Goal: Transaction & Acquisition: Purchase product/service

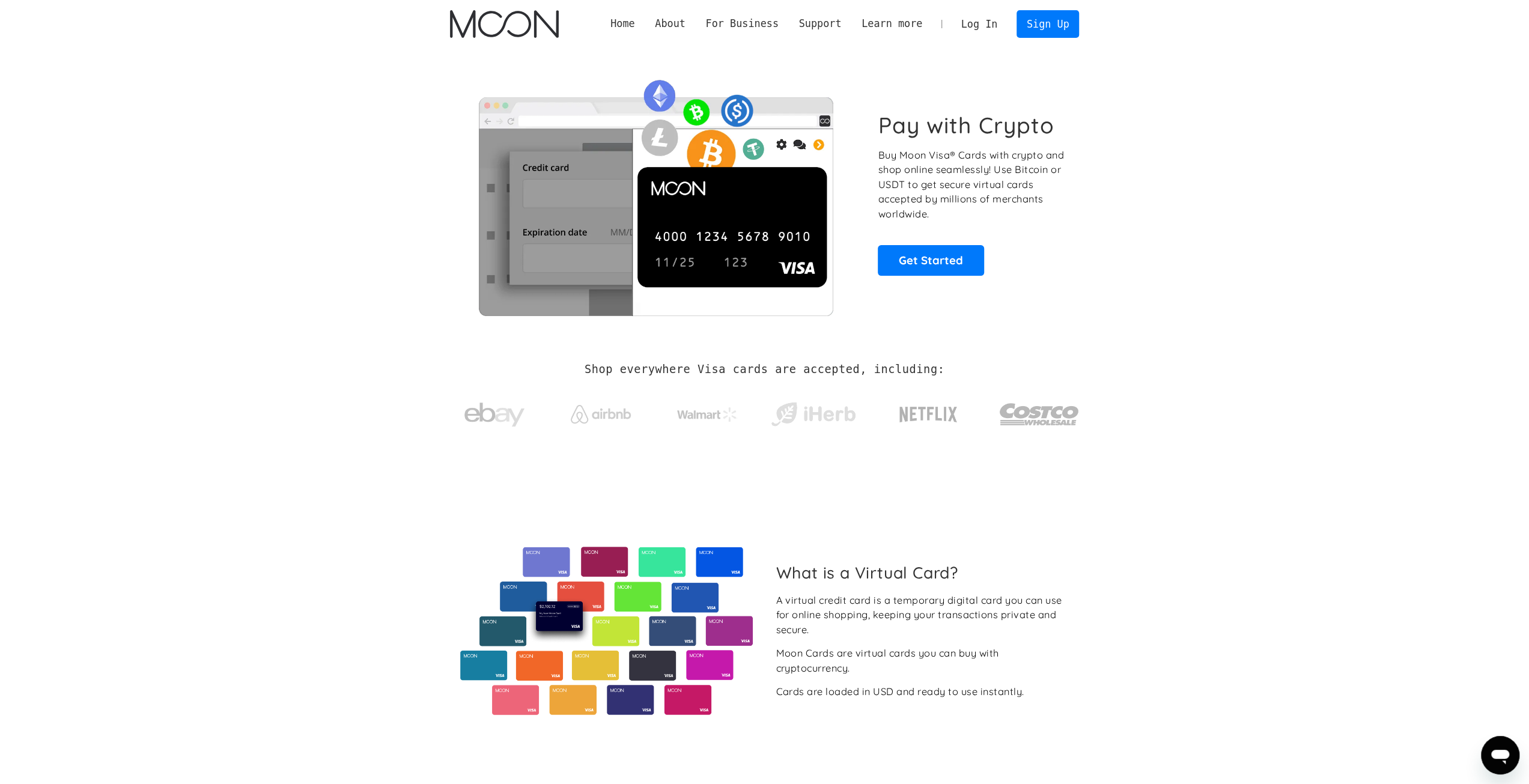
click at [989, 28] on link "Log In" at bounding box center [979, 24] width 56 height 26
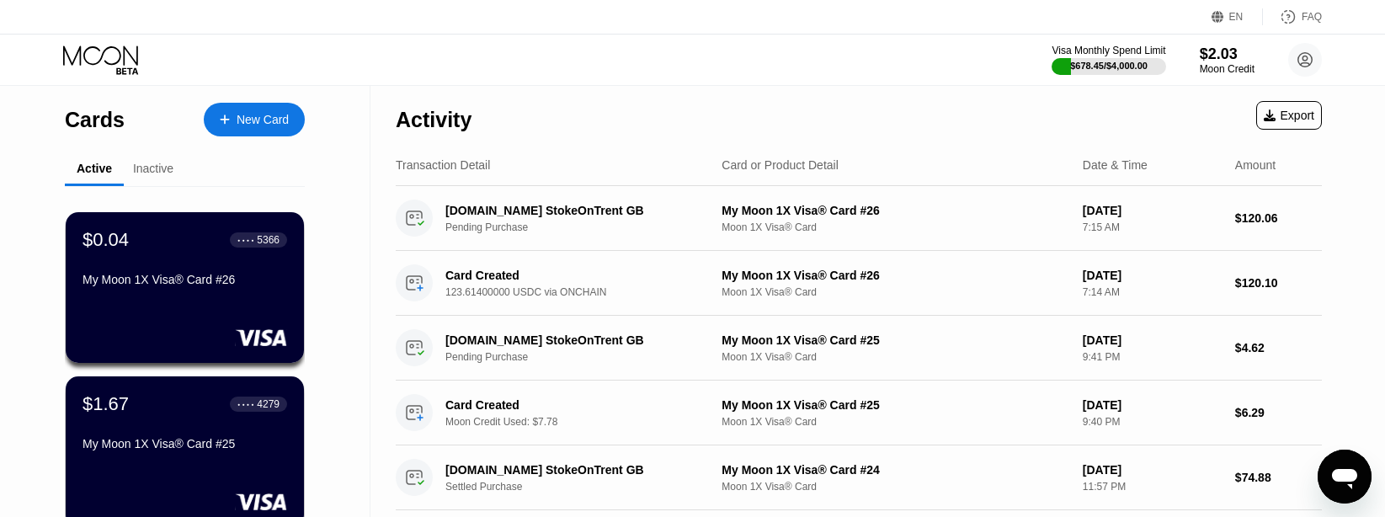
click at [254, 110] on div "New Card" at bounding box center [254, 120] width 101 height 34
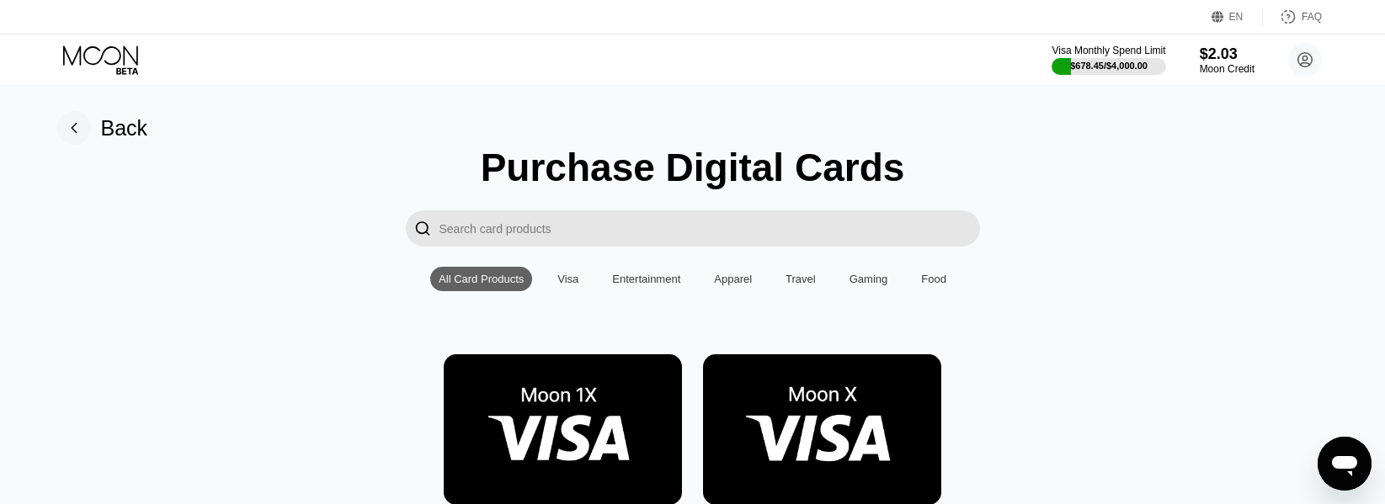
click at [608, 435] on img at bounding box center [563, 429] width 238 height 151
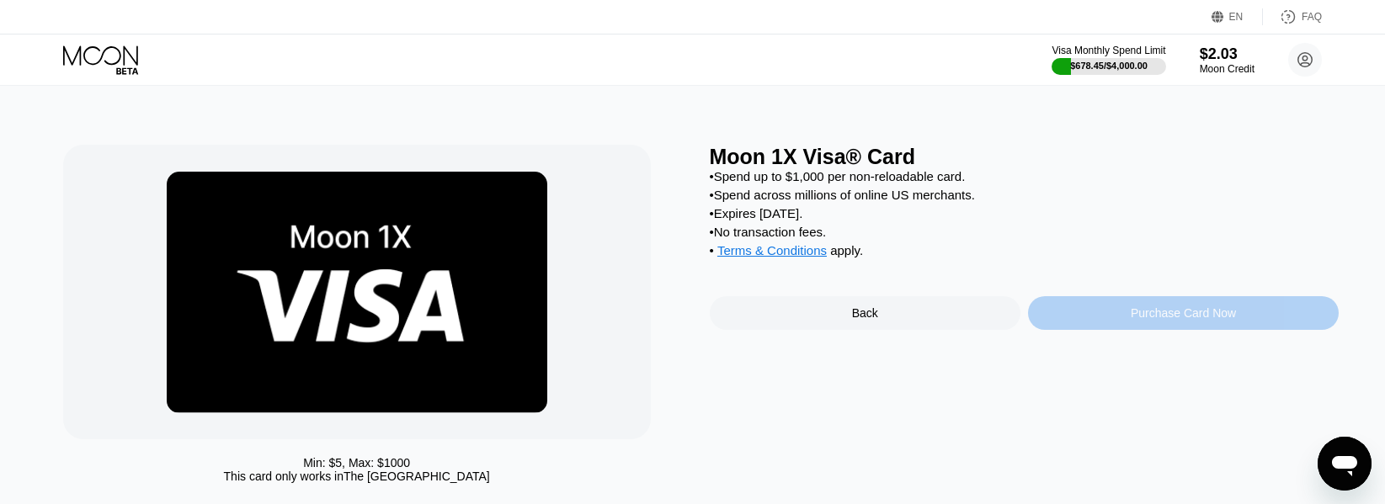
click at [1118, 329] on div "Purchase Card Now" at bounding box center [1183, 313] width 311 height 34
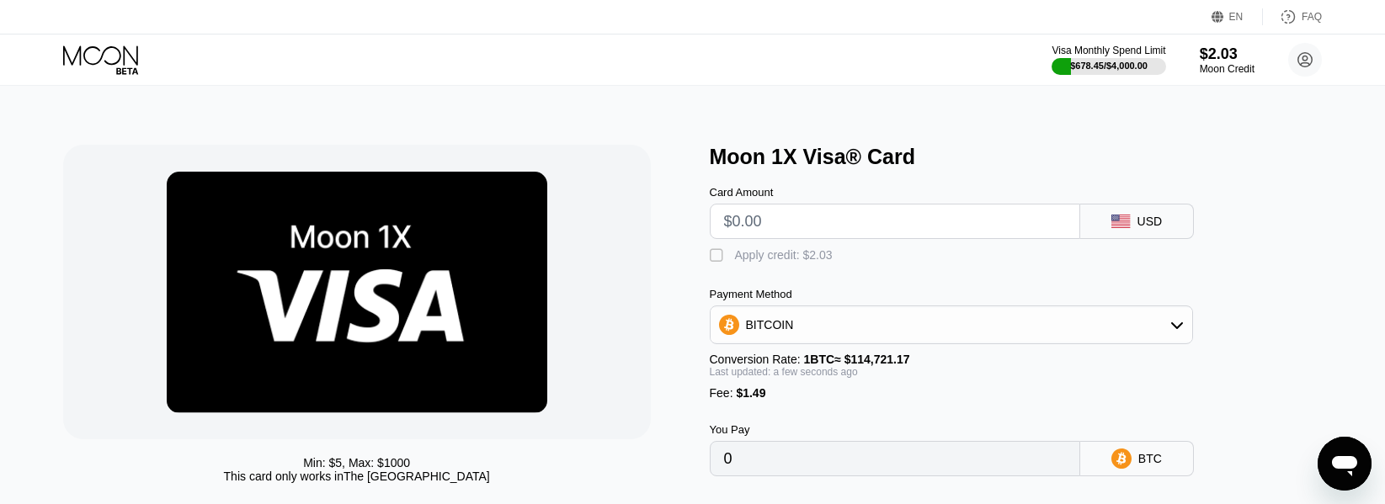
click at [971, 324] on div "BITCOIN" at bounding box center [951, 325] width 482 height 34
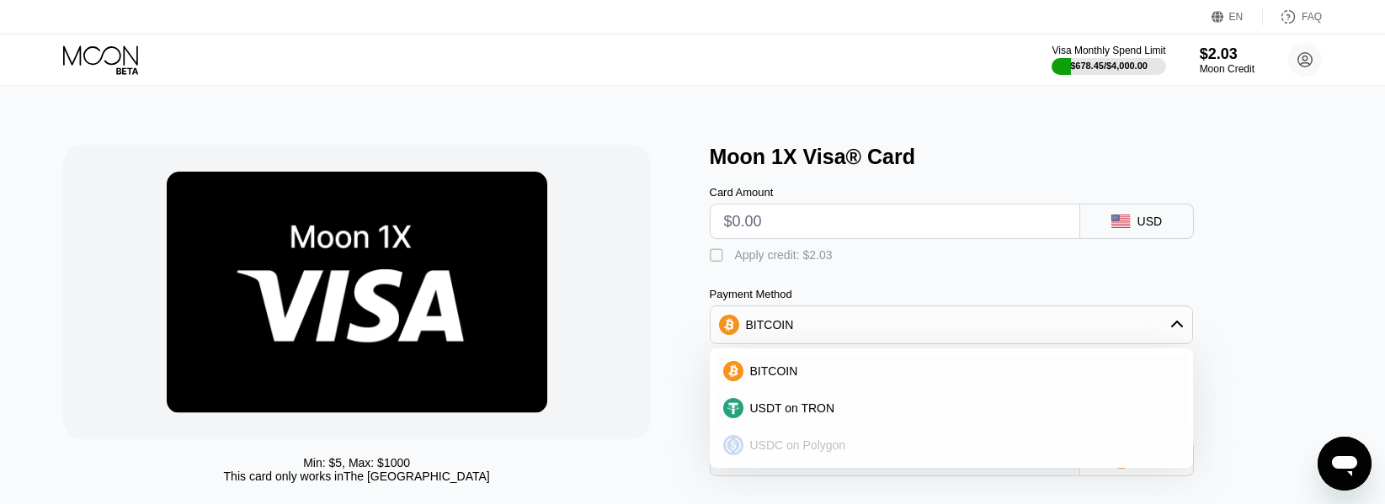
scroll to position [168, 0]
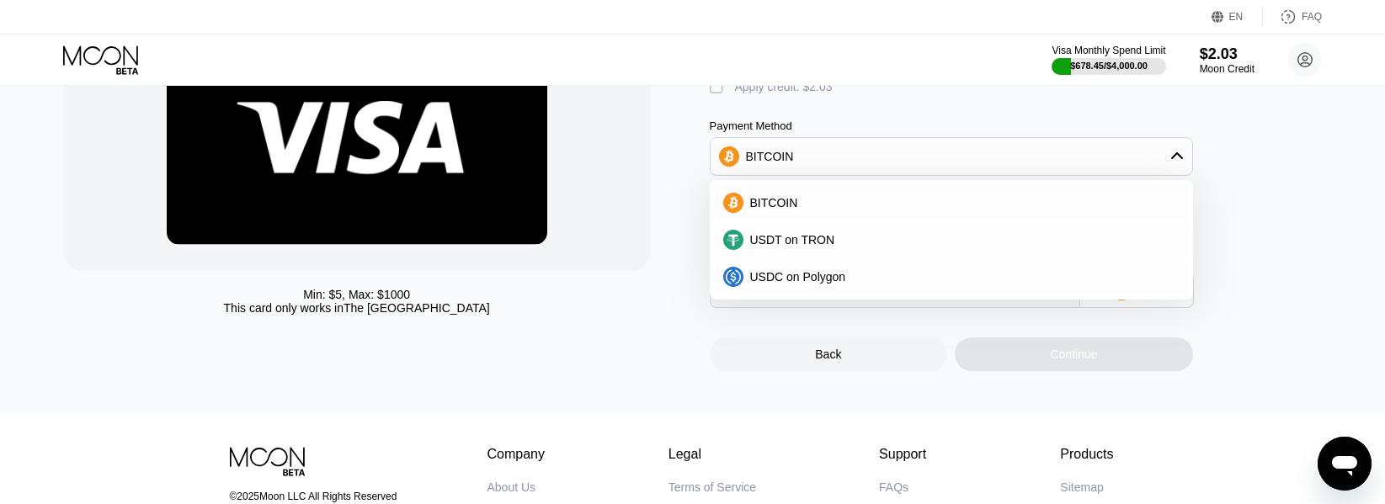
click at [858, 300] on div "BITCOIN USDT on TRON USDC on Polygon" at bounding box center [951, 240] width 483 height 120
click at [864, 284] on div "USDC on Polygon" at bounding box center [961, 276] width 436 height 13
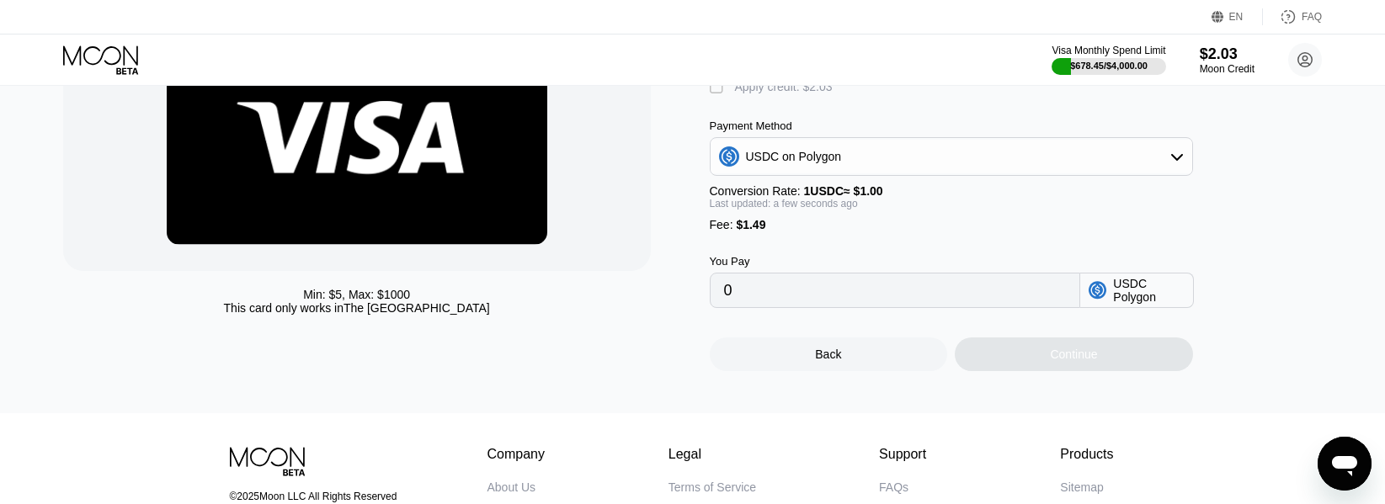
scroll to position [0, 0]
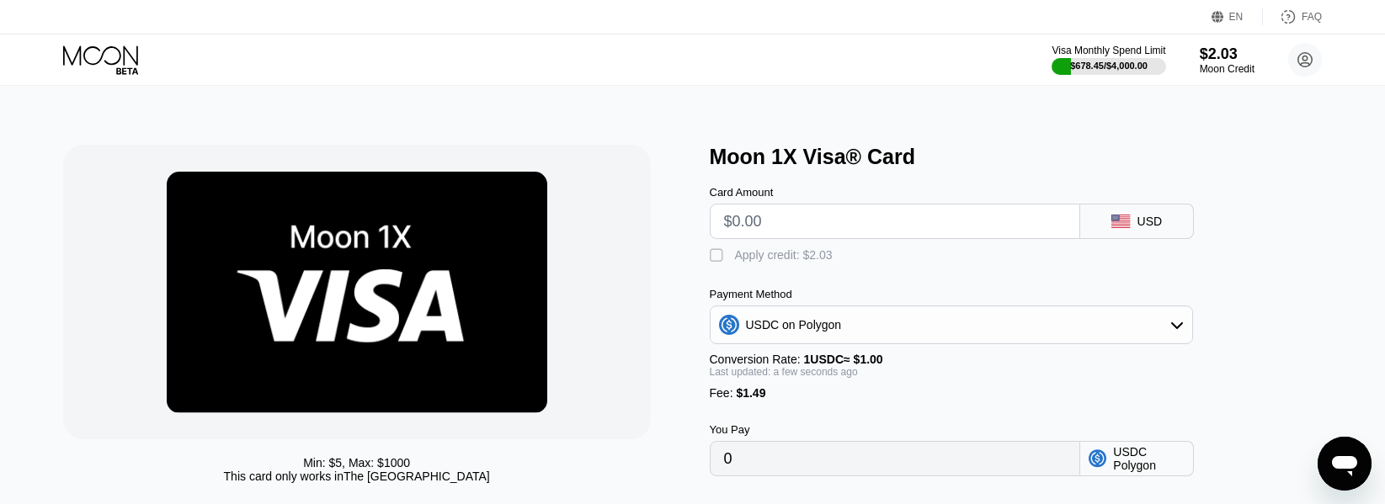
drag, startPoint x: 745, startPoint y: 279, endPoint x: 749, endPoint y: 259, distance: 19.8
click at [745, 278] on div "Card Amount USD  Apply credit: $2.03 Payment Method USDC on Polygon Conversion…" at bounding box center [979, 322] width 539 height 307
click at [741, 254] on div "Apply credit: $2.03" at bounding box center [784, 254] width 98 height 13
click at [812, 218] on input "text" at bounding box center [895, 222] width 342 height 34
type input "$95"
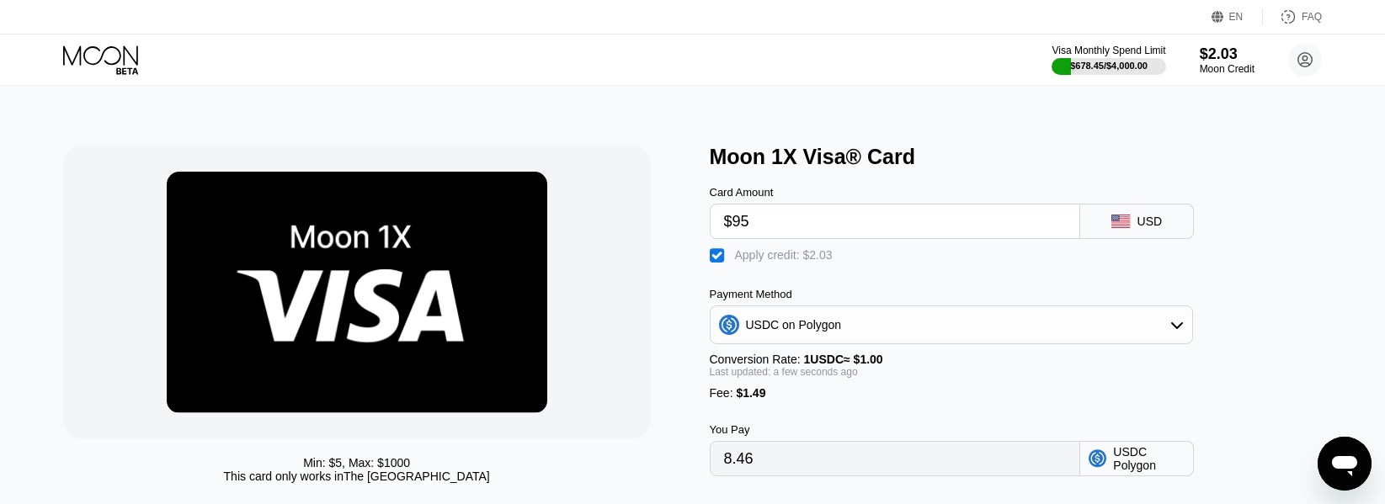
type input "94.46"
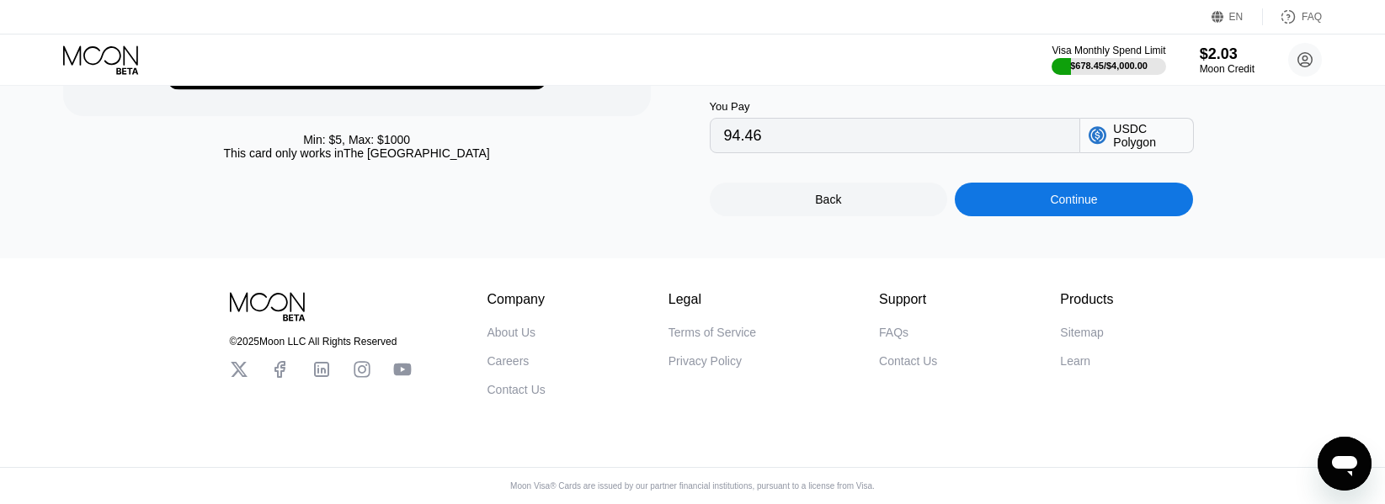
type input "$95"
click at [1072, 190] on div "Continue" at bounding box center [1074, 200] width 238 height 34
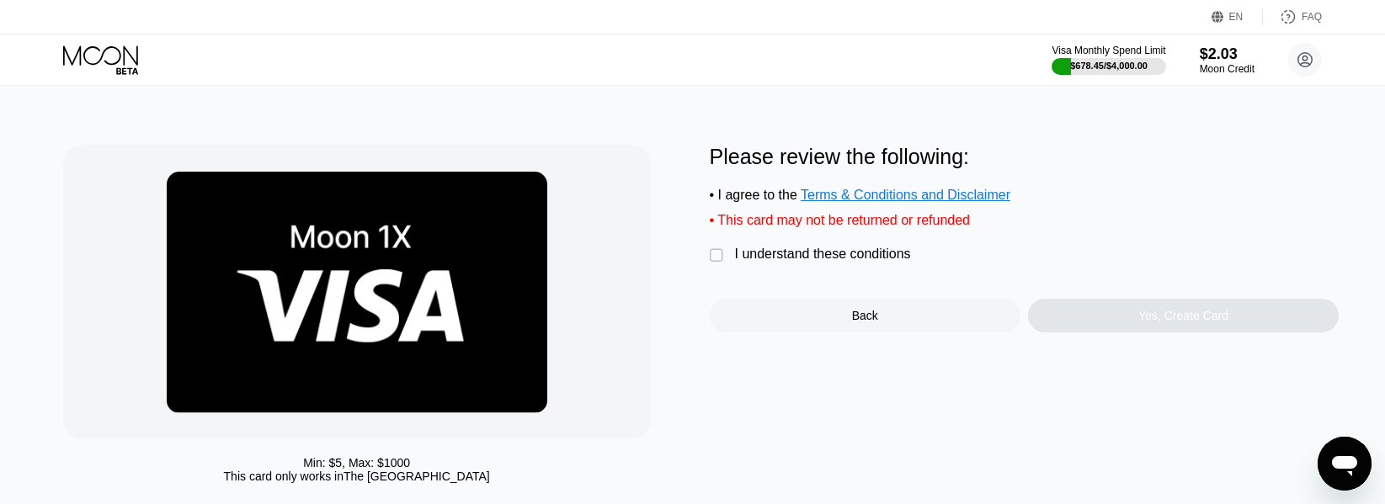
click at [864, 262] on div "I understand these conditions" at bounding box center [823, 254] width 176 height 15
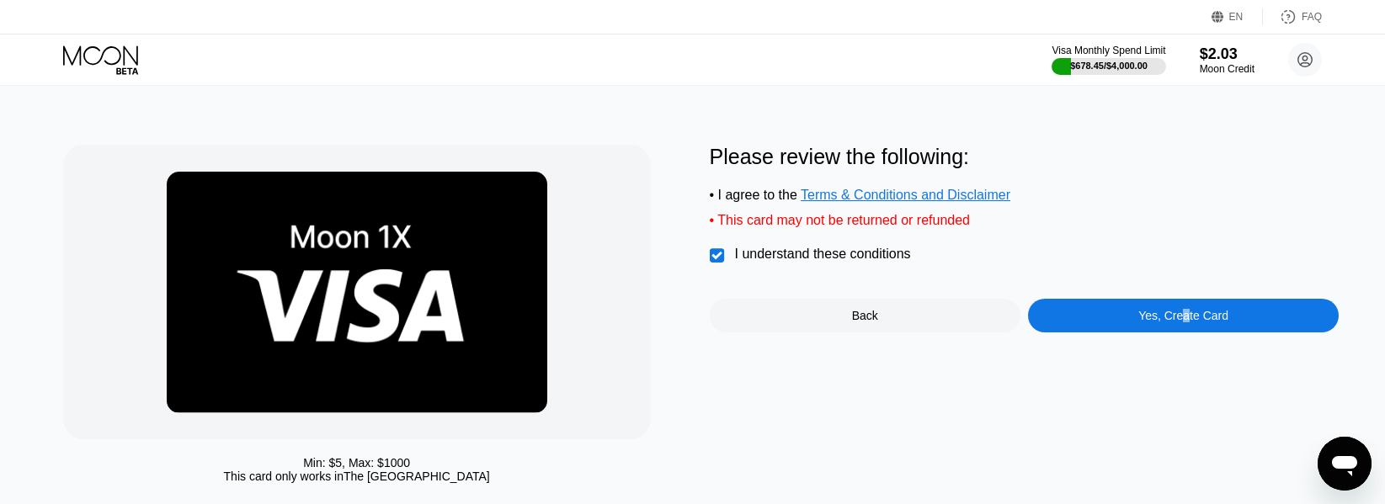
click at [1179, 322] on div "Yes, Create Card" at bounding box center [1183, 315] width 90 height 13
click at [1177, 322] on div "Yes, Create Card" at bounding box center [1183, 315] width 90 height 13
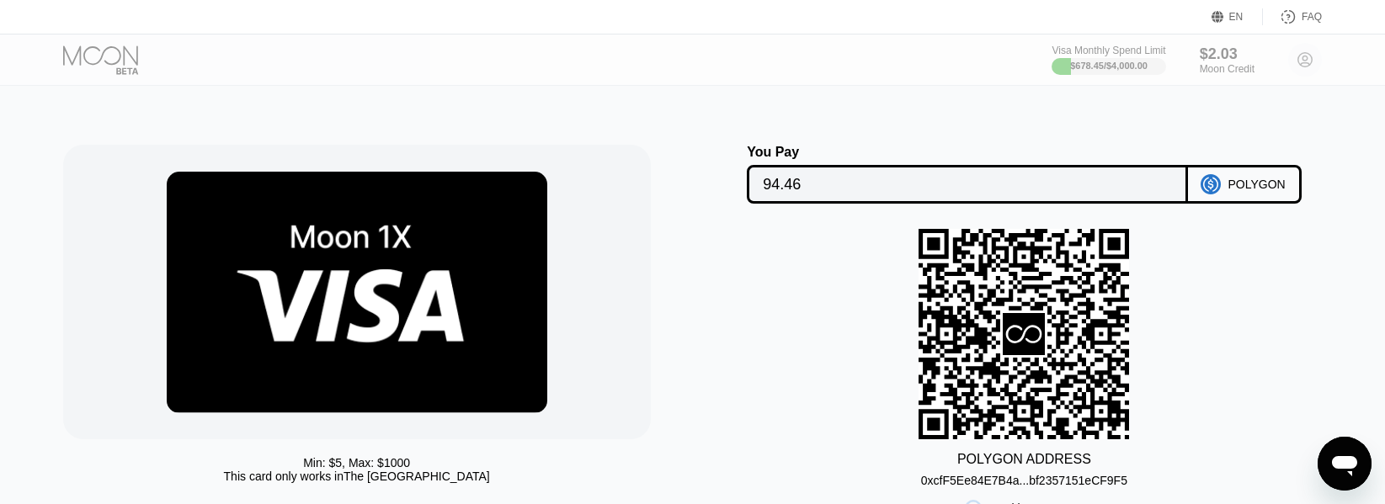
click at [855, 189] on input "94.46" at bounding box center [967, 185] width 408 height 34
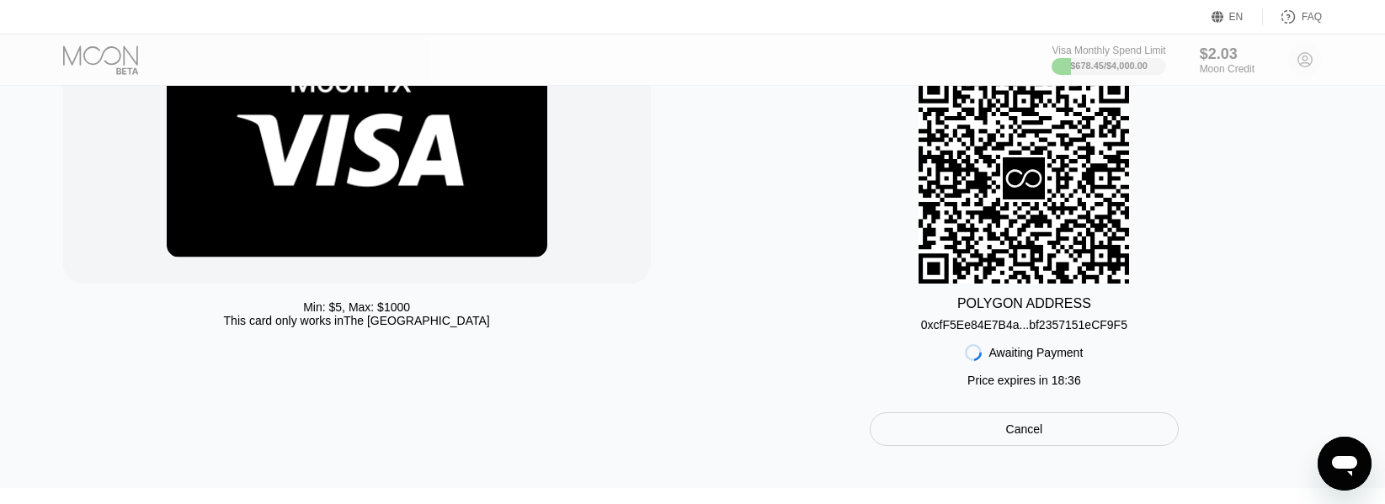
scroll to position [72, 0]
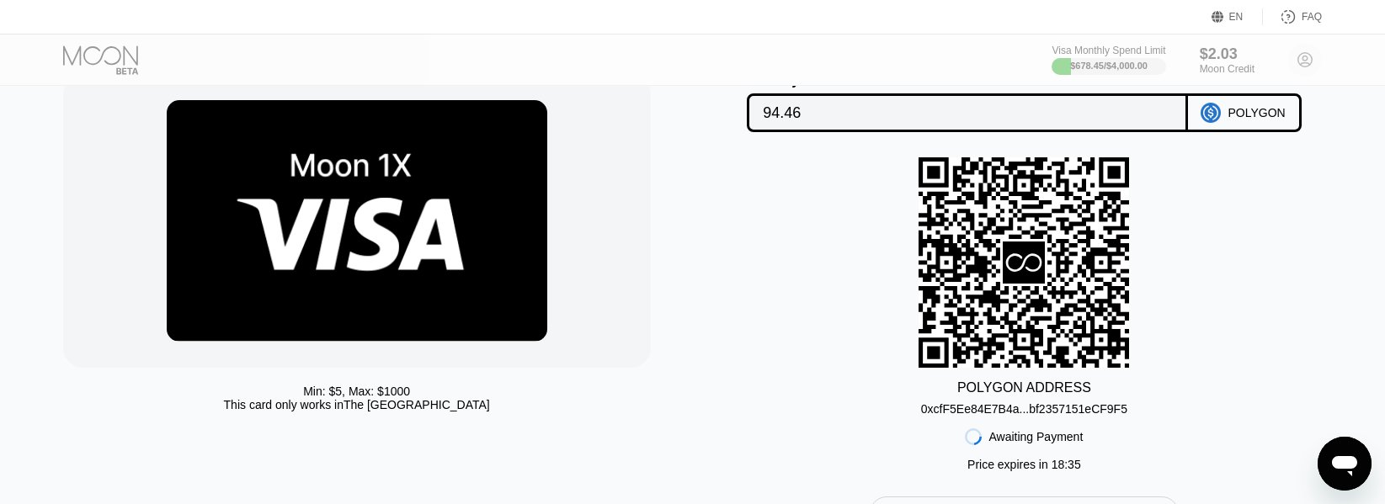
click at [1051, 416] on div "0xcfF5Ee84E7B4a...bf2357151eCF9F5" at bounding box center [1024, 408] width 206 height 13
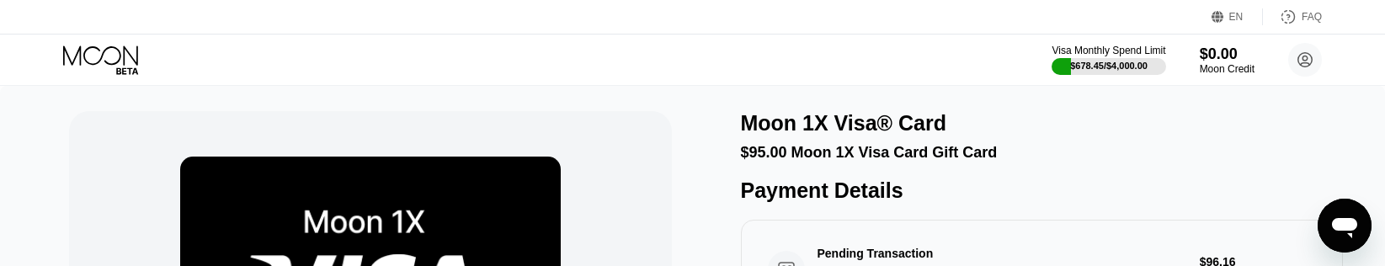
scroll to position [232, 0]
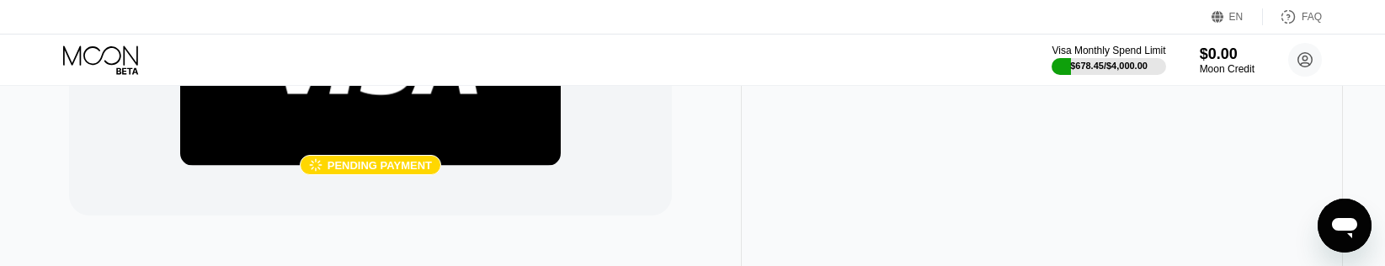
drag, startPoint x: 847, startPoint y: 265, endPoint x: 832, endPoint y: 285, distance: 24.6
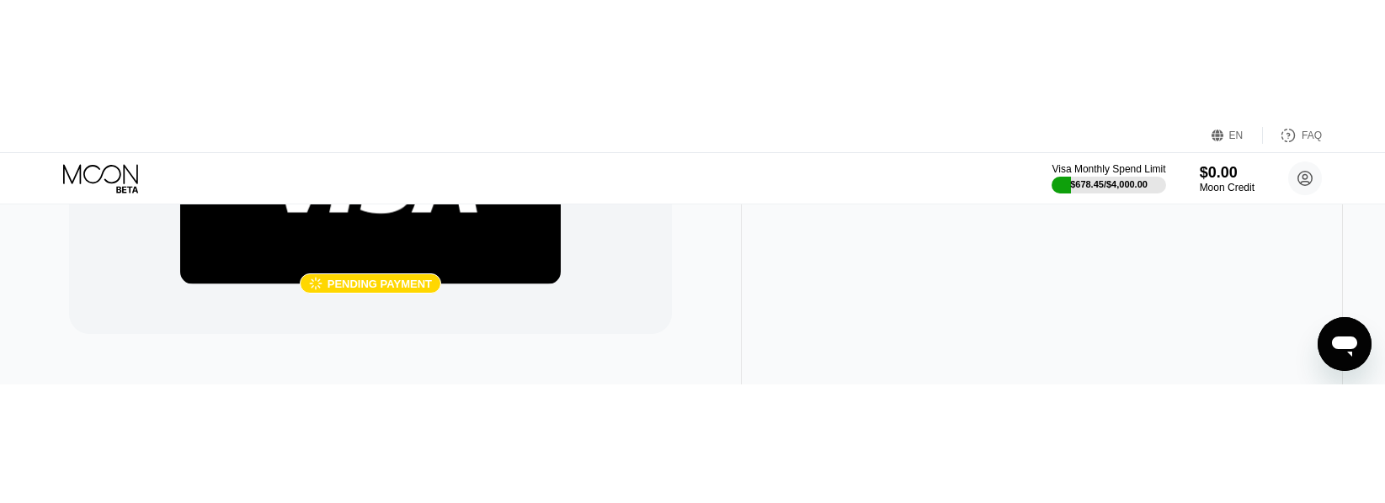
scroll to position [0, 0]
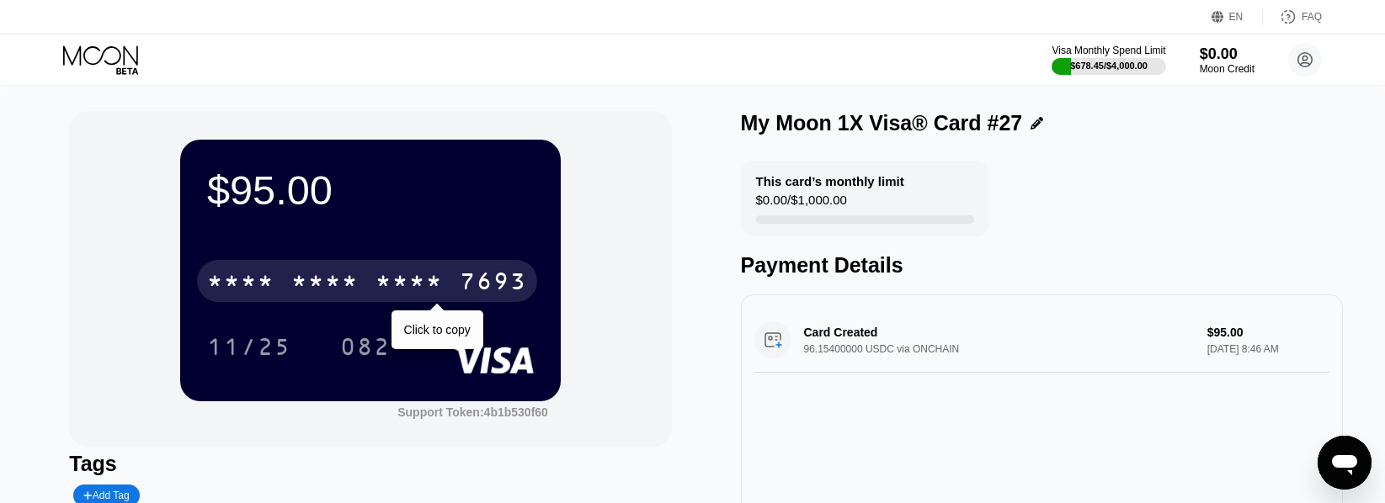
click at [408, 276] on div "* * * *" at bounding box center [408, 283] width 67 height 27
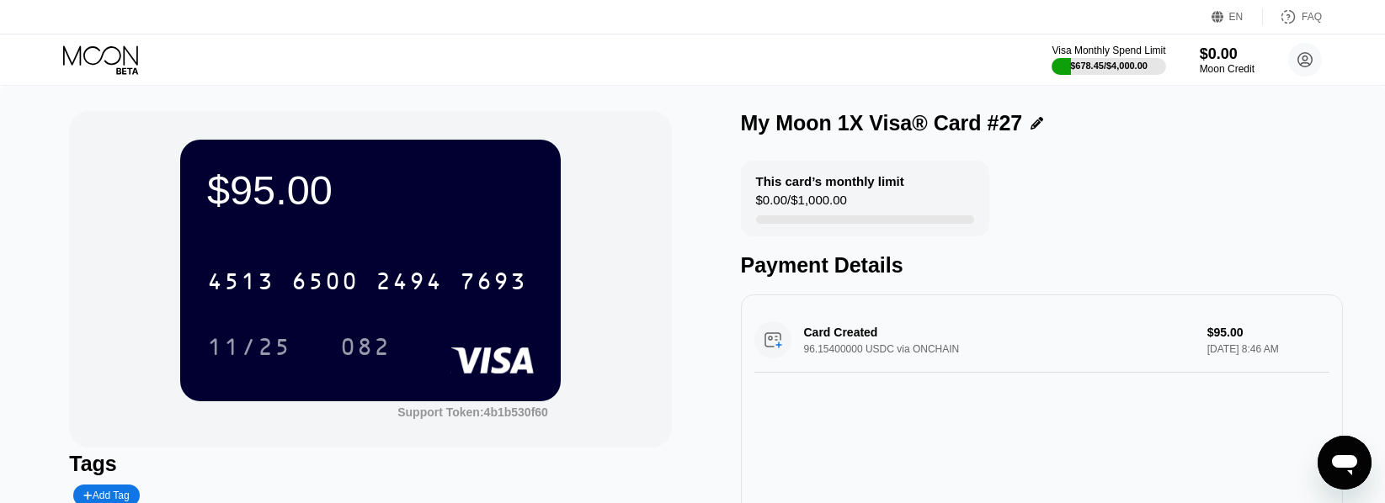
click at [226, 337] on div "11/25" at bounding box center [248, 347] width 109 height 42
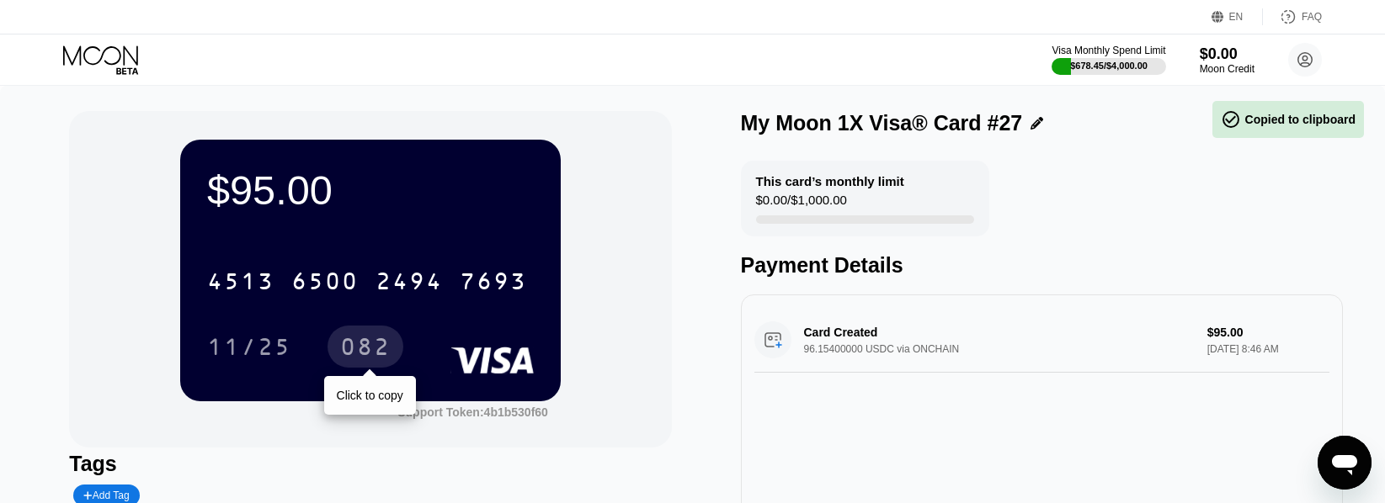
click at [352, 339] on div "082" at bounding box center [365, 349] width 51 height 27
